Goal: Information Seeking & Learning: Check status

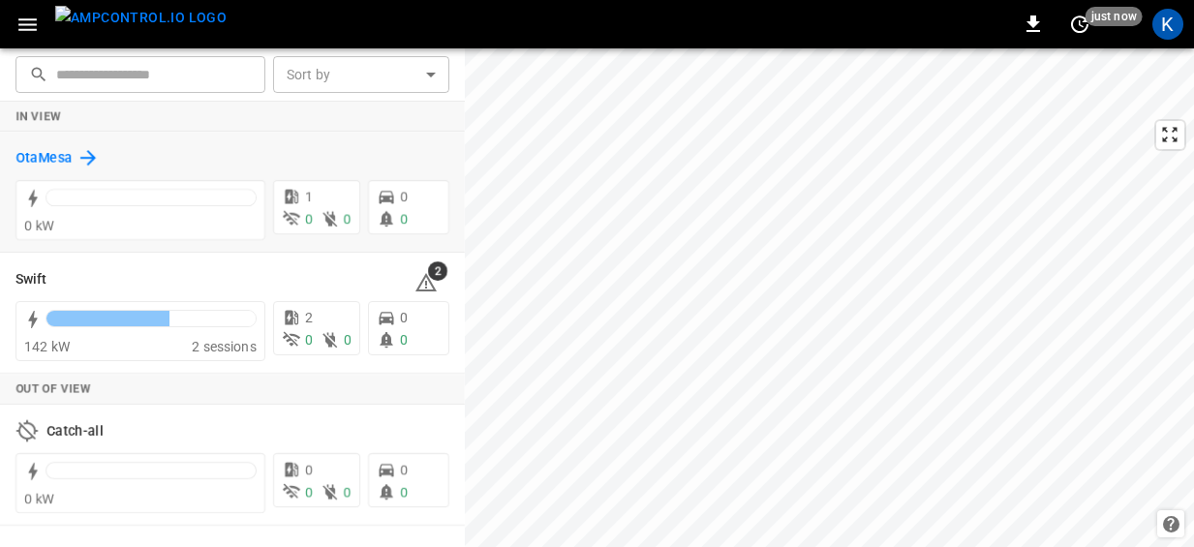
click at [45, 152] on h6 "OtaMesa" at bounding box center [43, 158] width 57 height 21
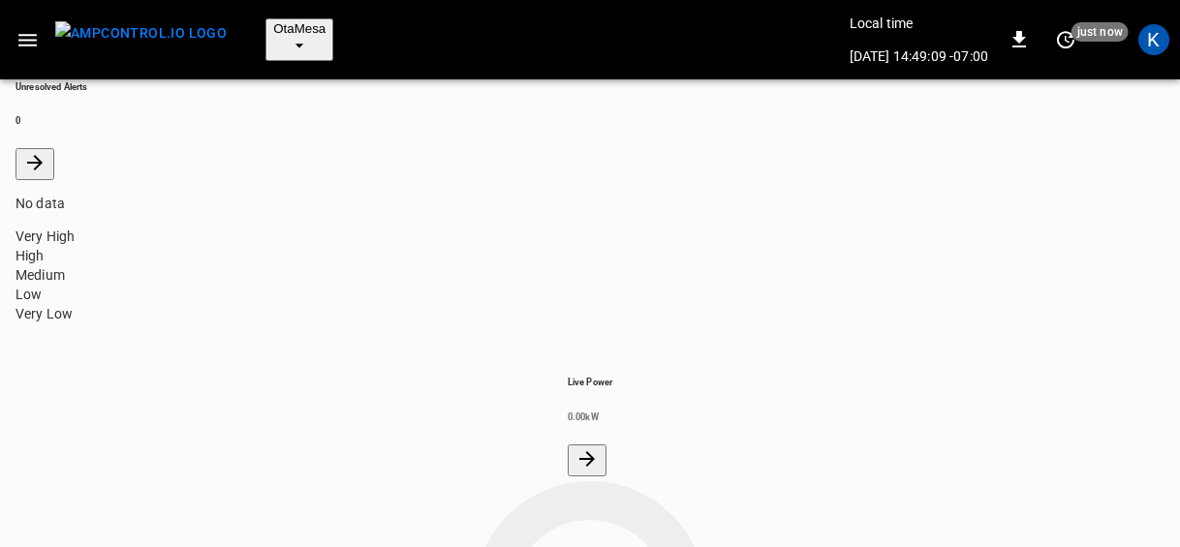
scroll to position [131, 0]
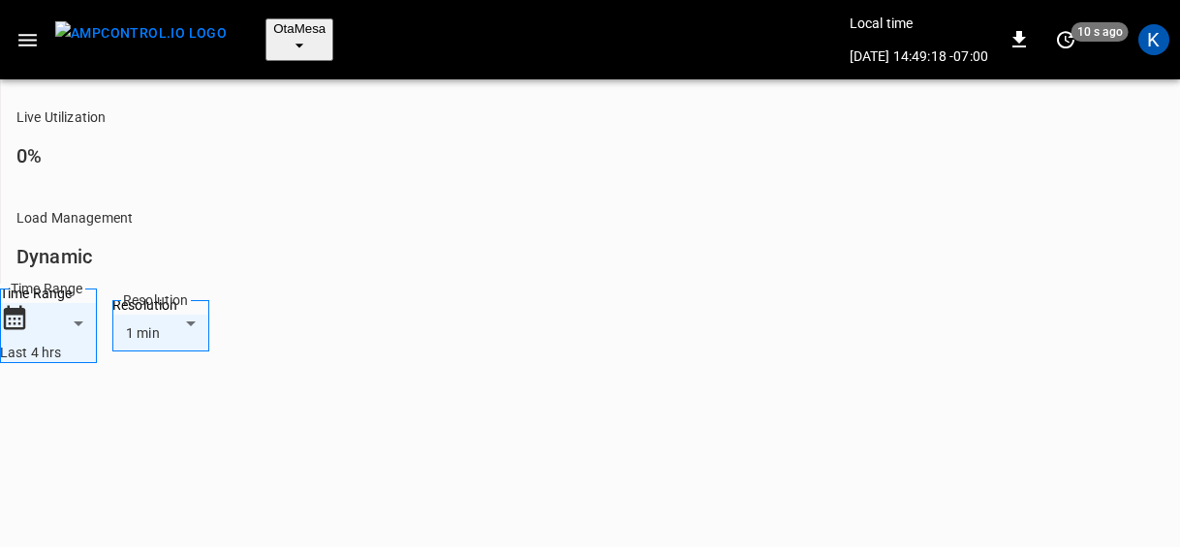
scroll to position [904, 0]
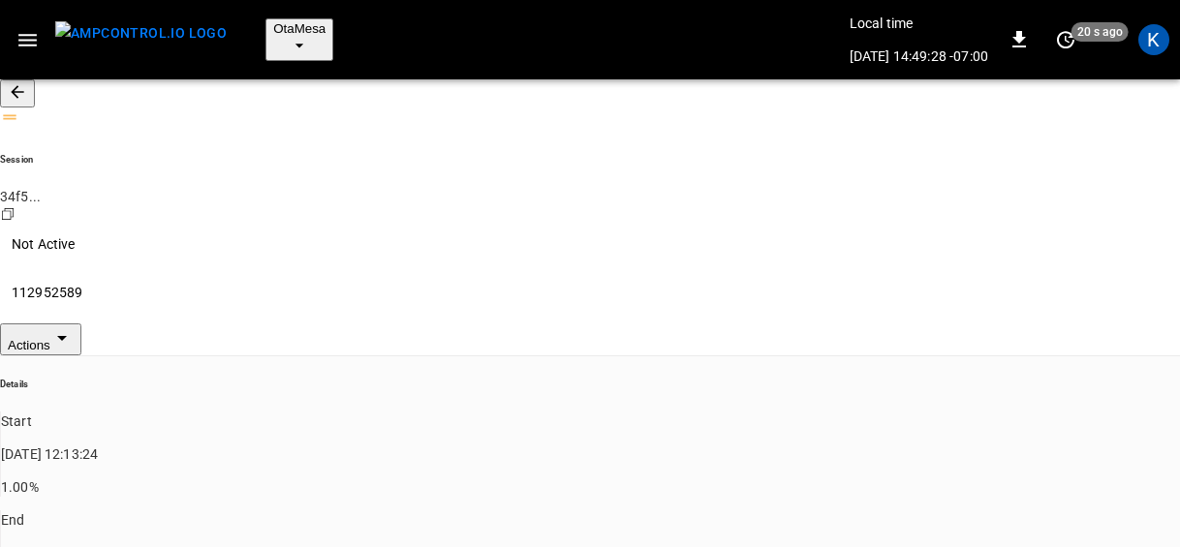
click at [27, 82] on icon "button" at bounding box center [17, 91] width 19 height 19
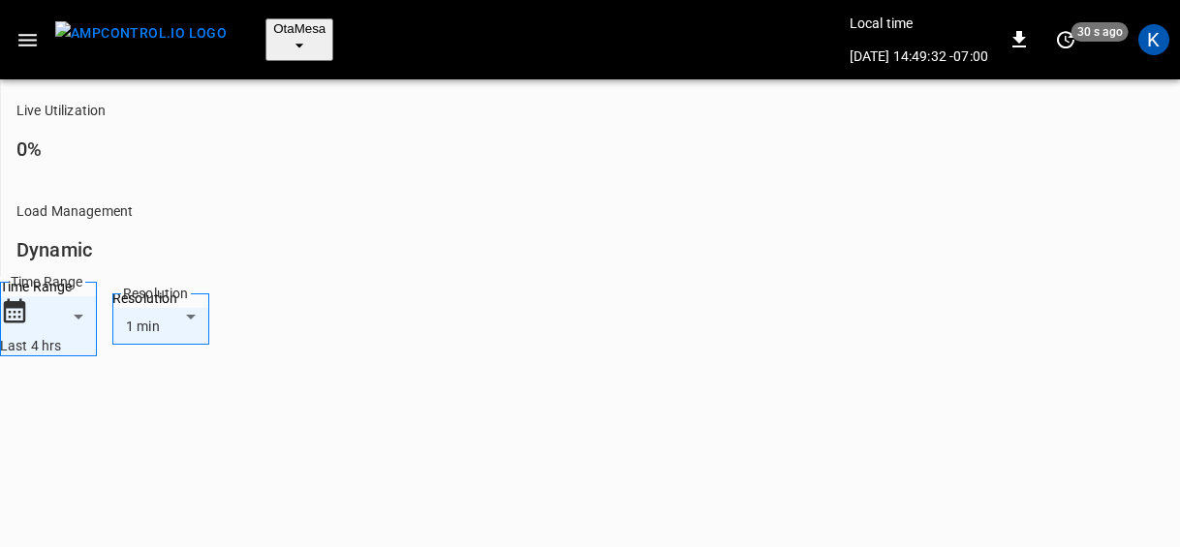
scroll to position [876, 0]
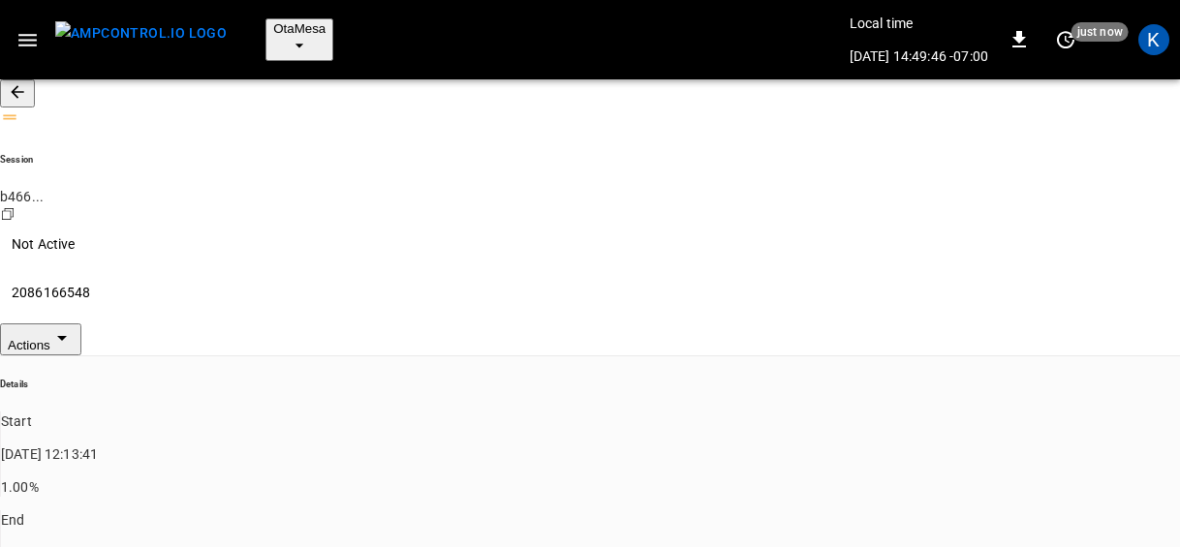
click at [27, 28] on icon "button" at bounding box center [27, 40] width 24 height 24
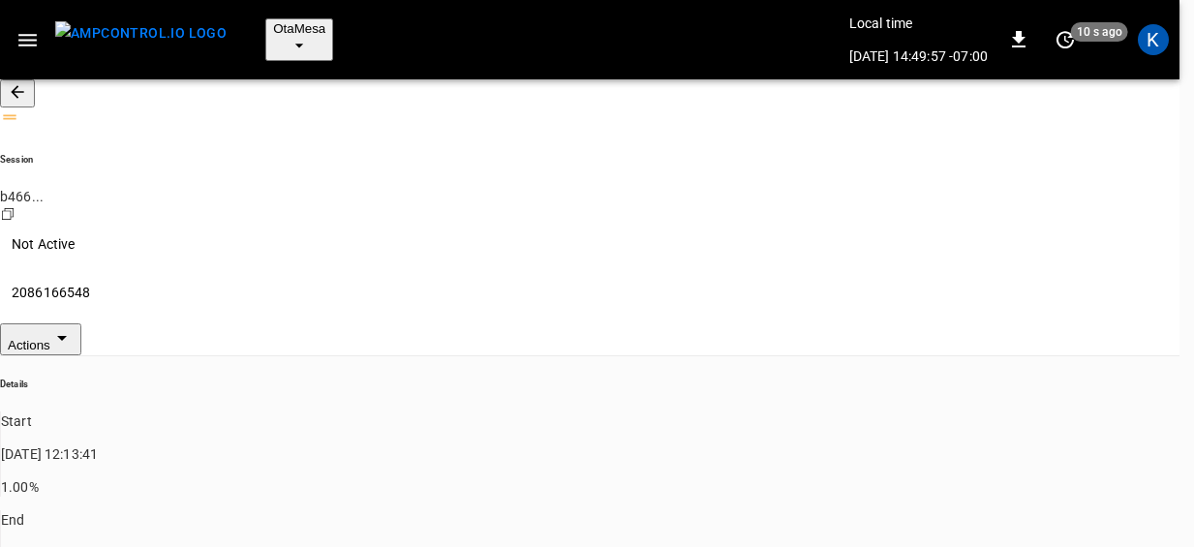
click at [25, 34] on icon "button" at bounding box center [27, 40] width 18 height 13
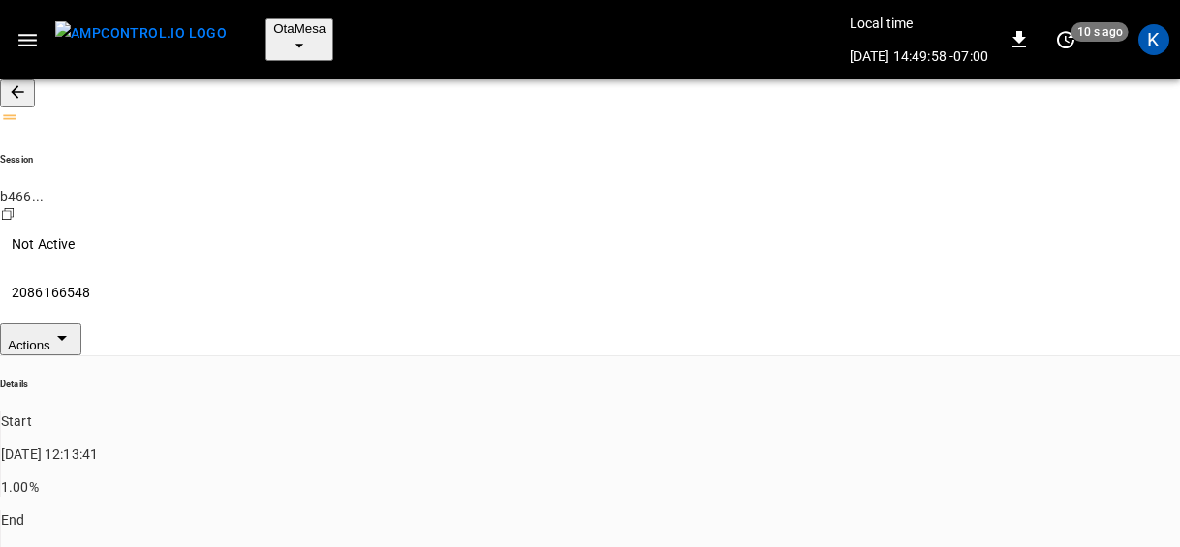
click at [27, 82] on icon "button" at bounding box center [17, 91] width 19 height 19
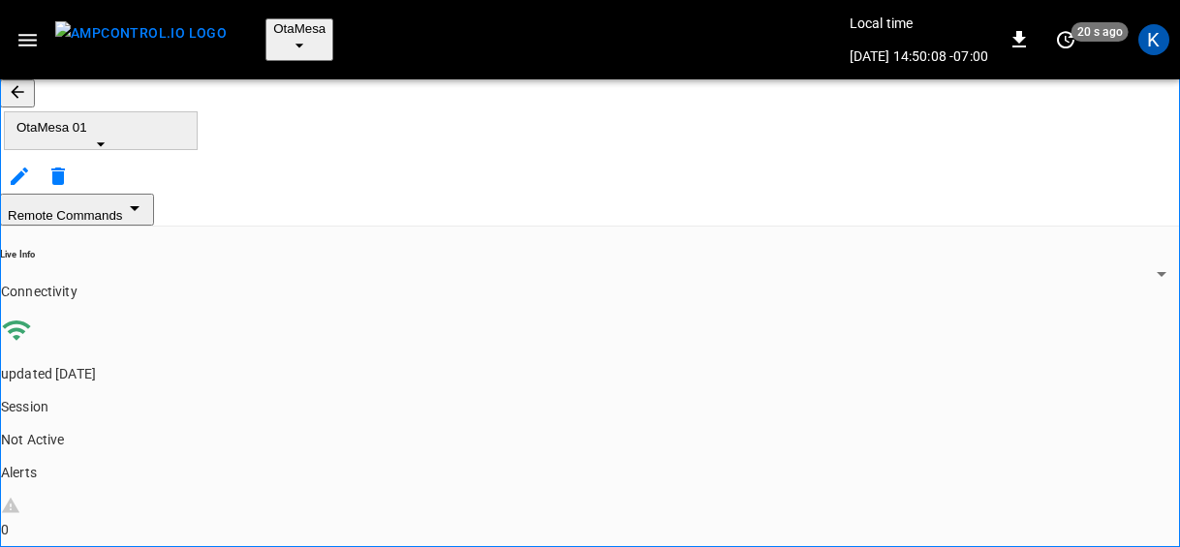
click at [461, 194] on div "Remote Commands" at bounding box center [590, 210] width 1180 height 32
